Goal: Information Seeking & Learning: Learn about a topic

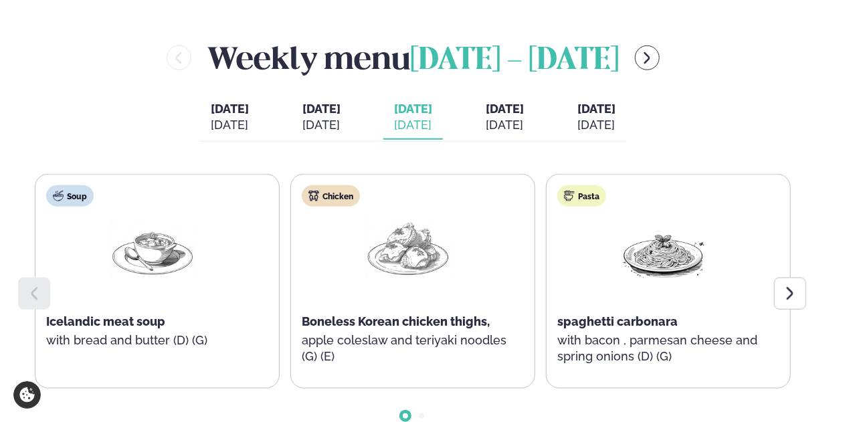
scroll to position [602, 0]
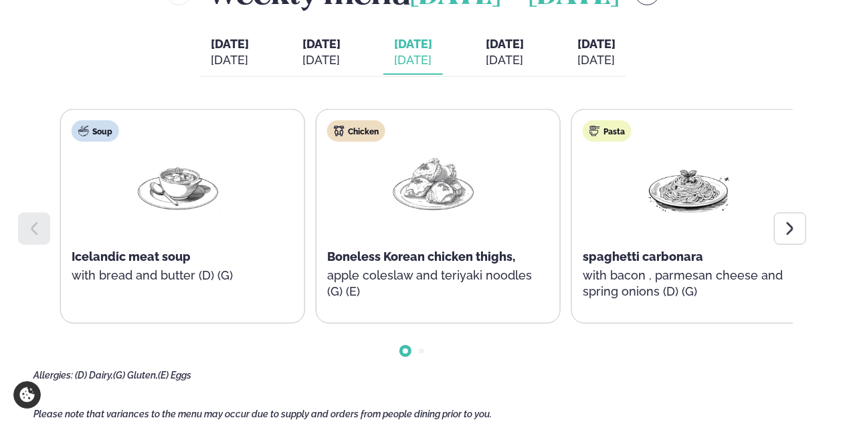
click at [350, 311] on div "Chicken Boneless Korean chicken thighs, apple coleslaw and teriyaki noodles (G)…" at bounding box center [434, 217] width 234 height 214
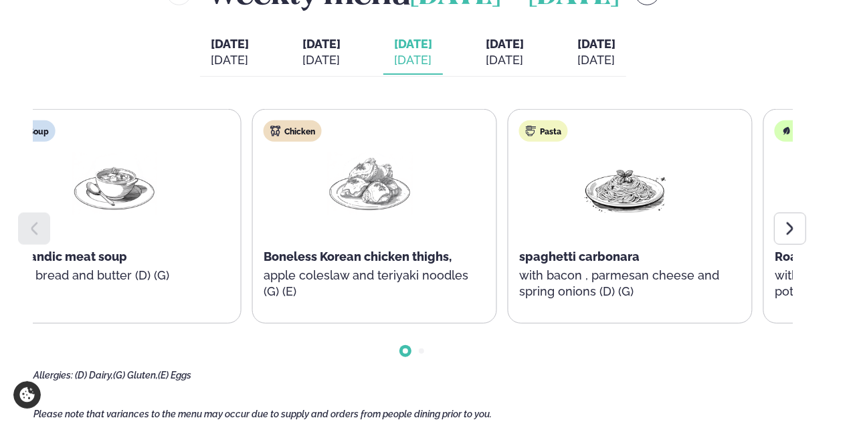
click at [264, 284] on p "apple coleslaw and teriyaki noodles (G) (E)" at bounding box center [370, 284] width 213 height 32
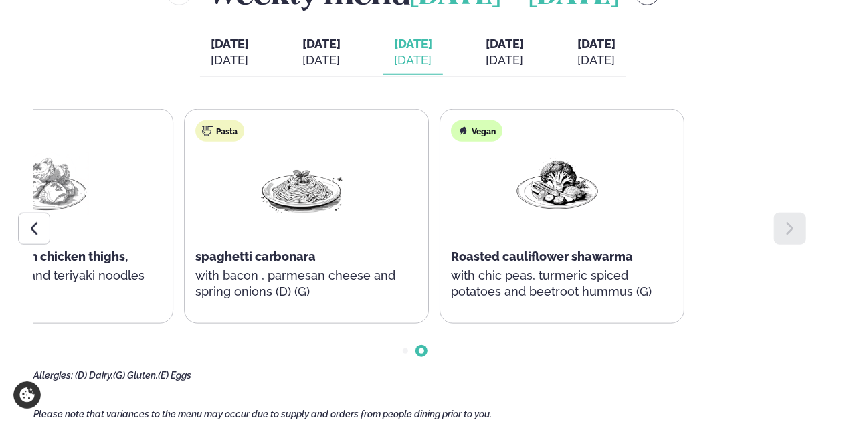
click at [442, 271] on div "Vegan Roasted cauliflower shawarma with chic peas, turmeric spiced potatoes and…" at bounding box center [557, 217] width 234 height 214
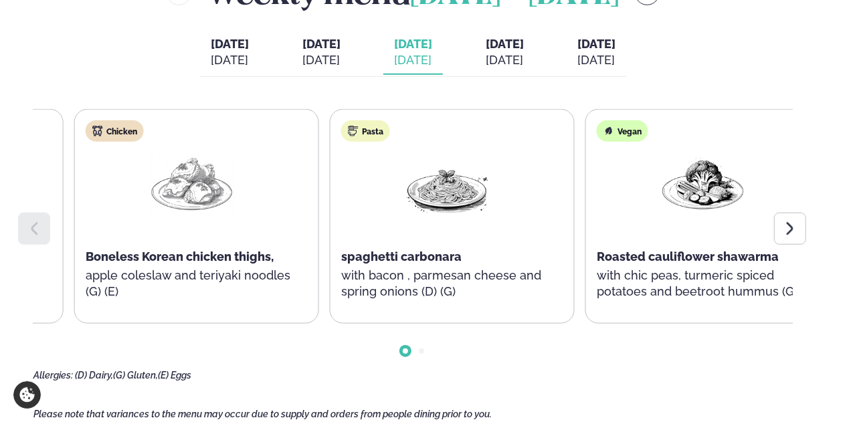
click at [81, 226] on div "Chicken Boneless Korean chicken thighs, apple coleslaw and teriyaki noodles (G)…" at bounding box center [192, 217] width 234 height 214
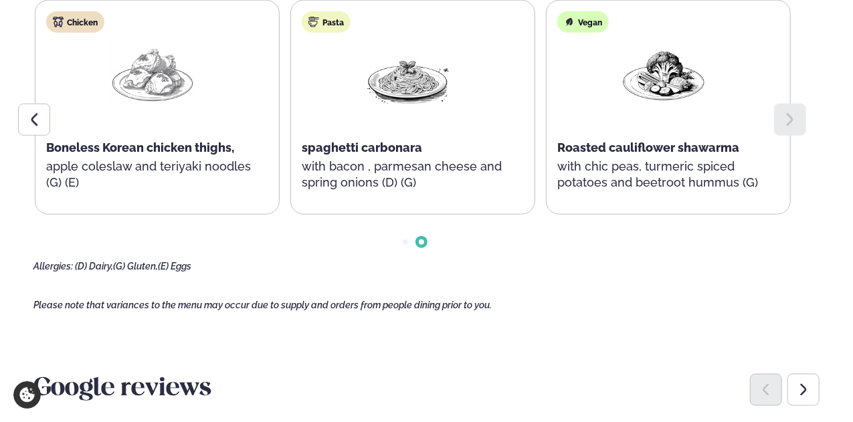
scroll to position [736, 0]
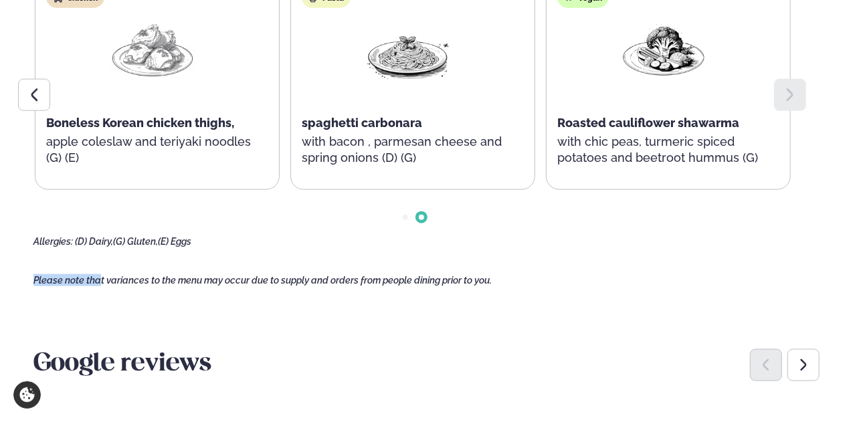
drag, startPoint x: 31, startPoint y: 293, endPoint x: 99, endPoint y: 314, distance: 70.9
click at [99, 314] on main "Home / Menu / Dalvegur 30 Dine in [GEOGRAPHIC_DATA] - [GEOGRAPHIC_DATA] 30 See …" at bounding box center [426, 304] width 853 height 2080
click at [97, 309] on main "Home / Menu / Dalvegur 30 Dine in [GEOGRAPHIC_DATA] - [GEOGRAPHIC_DATA] 30 See …" at bounding box center [426, 304] width 853 height 2080
click at [99, 299] on main "Home / Menu / Dalvegur 30 Dine in [GEOGRAPHIC_DATA] - [GEOGRAPHIC_DATA] 30 See …" at bounding box center [426, 304] width 853 height 2080
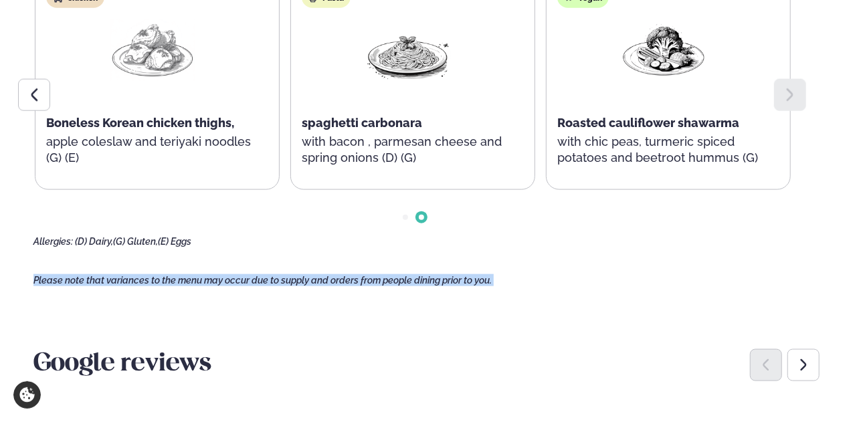
click at [99, 299] on main "Home / Menu / Dalvegur 30 Dine in [GEOGRAPHIC_DATA] - [GEOGRAPHIC_DATA] 30 See …" at bounding box center [426, 304] width 853 height 2080
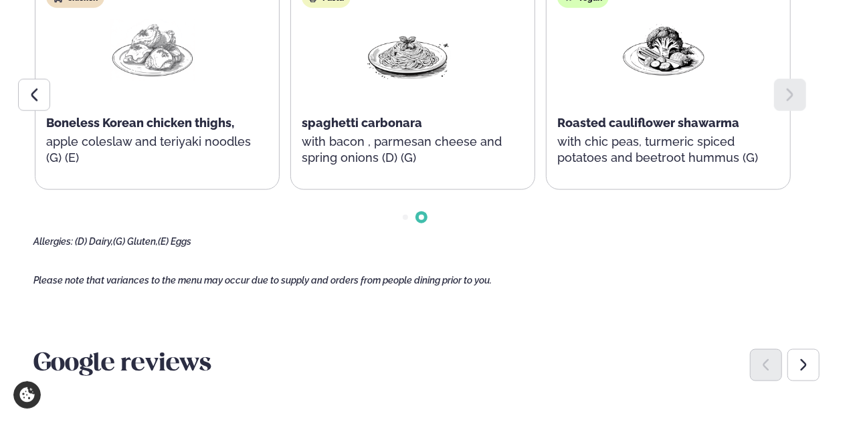
click at [89, 247] on span "(D) Dairy," at bounding box center [94, 241] width 38 height 11
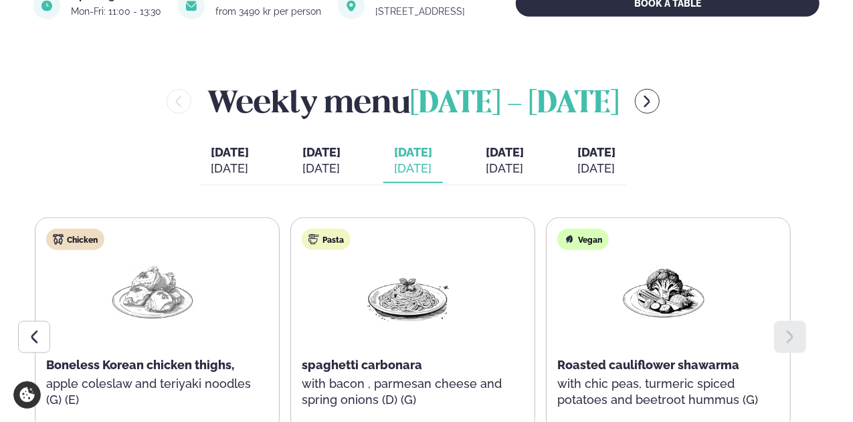
scroll to position [469, 0]
